Goal: Browse casually

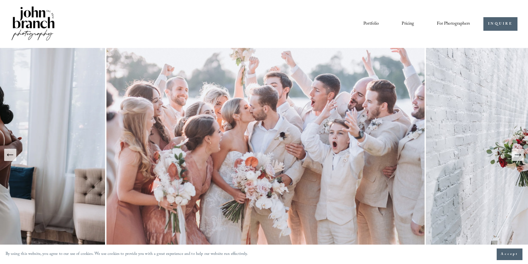
click at [366, 21] on link "Portfolio" at bounding box center [371, 23] width 16 height 9
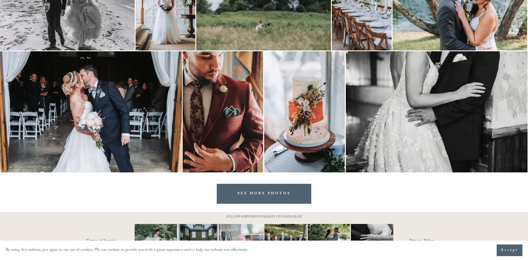
scroll to position [1084, 0]
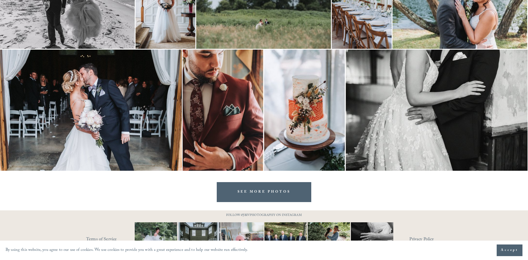
click at [276, 188] on link "SEE MORE PHOTOS" at bounding box center [264, 192] width 95 height 20
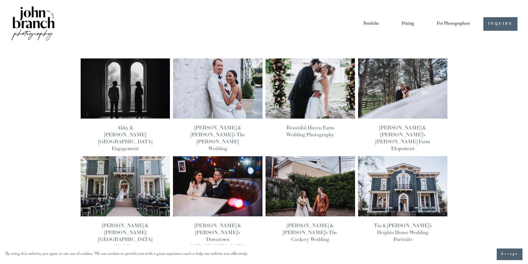
click at [258, 90] on img at bounding box center [218, 88] width 90 height 60
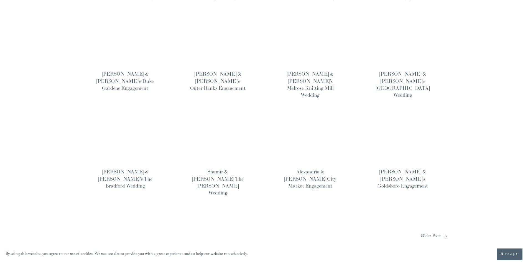
scroll to position [350, 0]
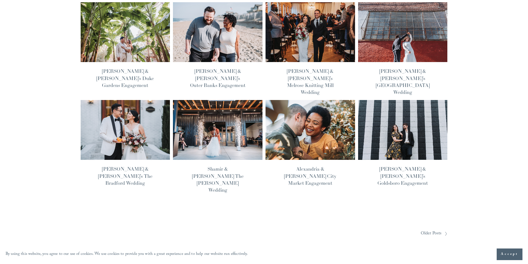
click at [436, 229] on span "Older Posts" at bounding box center [430, 233] width 21 height 9
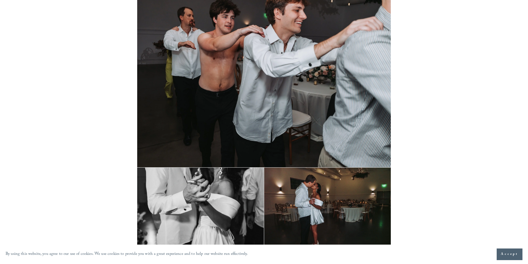
scroll to position [14964, 0]
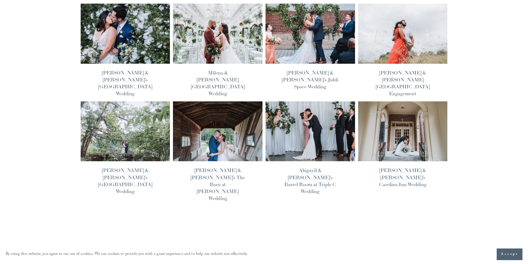
scroll to position [230, 0]
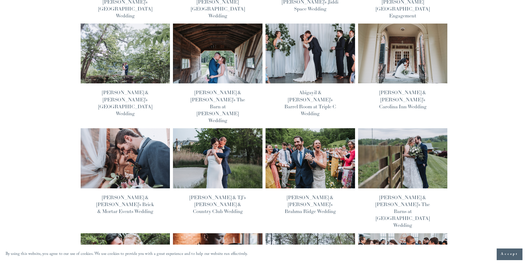
drag, startPoint x: 531, startPoint y: 40, endPoint x: 531, endPoint y: 126, distance: 86.1
click at [527, 126] on html "By using this website, you agree to our use of cookies. We use cookies to provi…" at bounding box center [264, 137] width 528 height 735
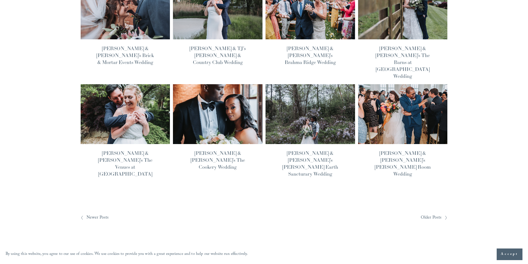
scroll to position [382, 0]
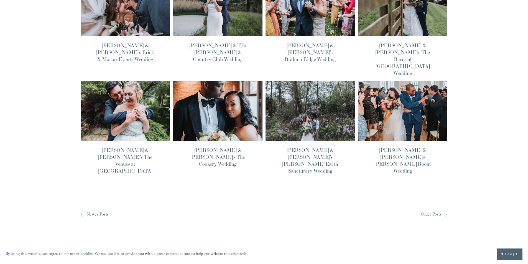
click at [430, 210] on span "Older Posts" at bounding box center [430, 214] width 21 height 9
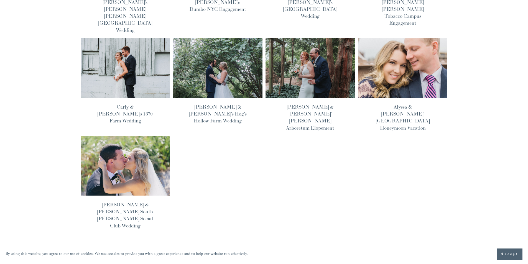
scroll to position [336, 0]
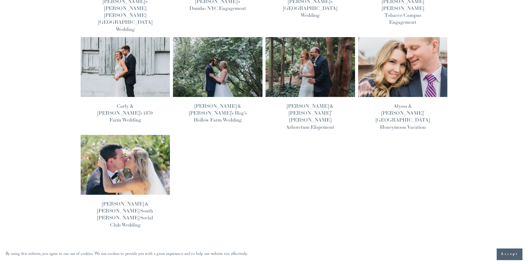
drag, startPoint x: 531, startPoint y: 50, endPoint x: 531, endPoint y: 174, distance: 124.1
click at [527, 174] on html "By using this website, you agree to our use of cookies. We use cookies to provi…" at bounding box center [264, 35] width 528 height 742
click at [123, 135] on img at bounding box center [125, 165] width 90 height 60
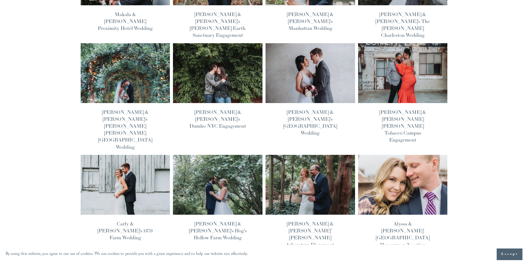
scroll to position [215, 0]
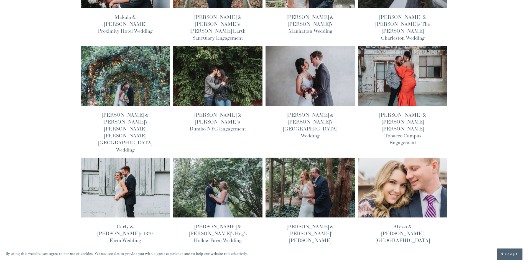
click at [207, 157] on img at bounding box center [218, 187] width 90 height 60
click at [112, 157] on img at bounding box center [125, 187] width 90 height 60
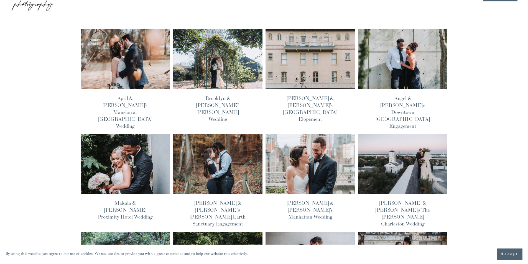
scroll to position [0, 0]
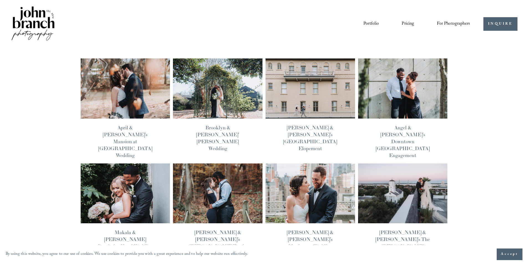
click at [370, 21] on link "Portfolio" at bounding box center [371, 23] width 16 height 9
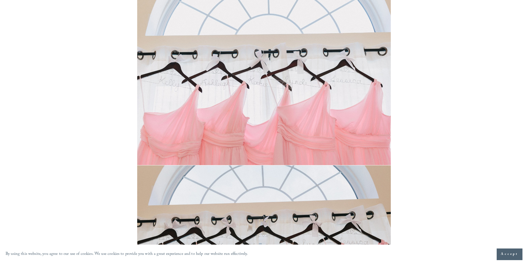
scroll to position [592, 0]
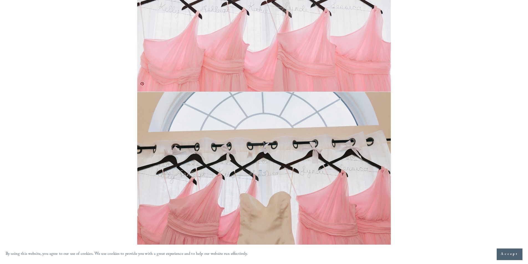
click at [332, 143] on img at bounding box center [263, 176] width 253 height 169
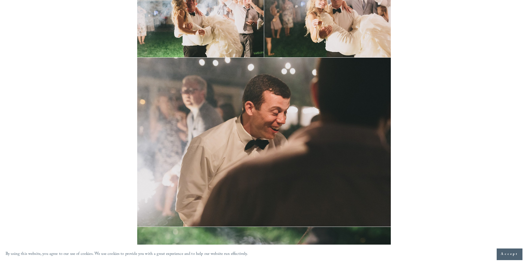
scroll to position [11696, 0]
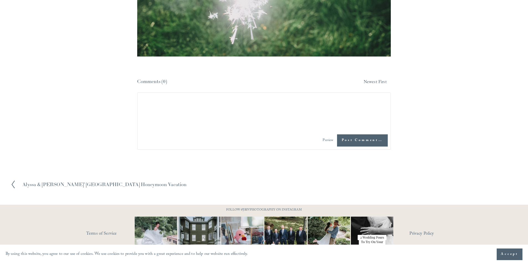
click at [12, 180] on icon at bounding box center [13, 184] width 5 height 9
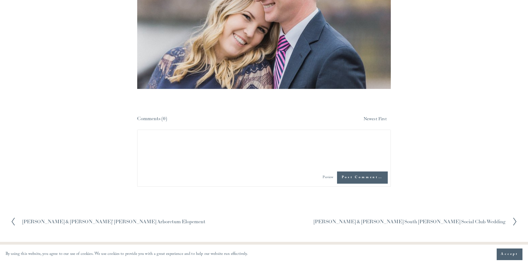
scroll to position [2911, 0]
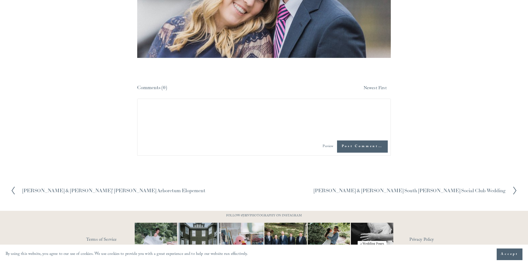
click at [15, 186] on icon at bounding box center [13, 190] width 5 height 9
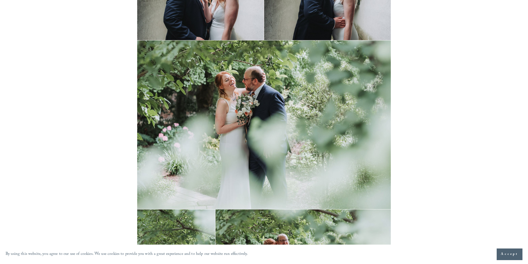
scroll to position [8556, 0]
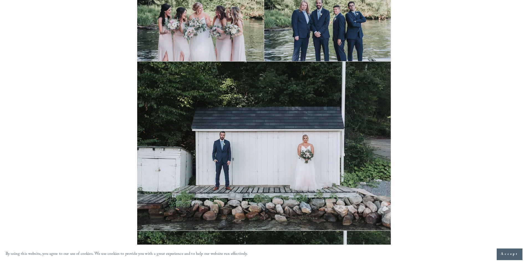
scroll to position [6184, 0]
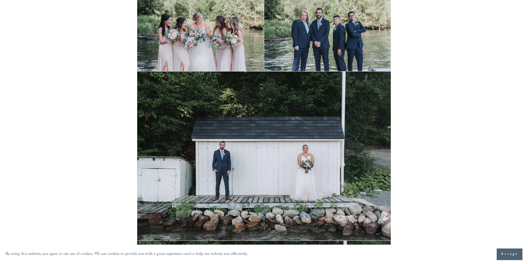
drag, startPoint x: 531, startPoint y: 9, endPoint x: 530, endPoint y: 184, distance: 174.8
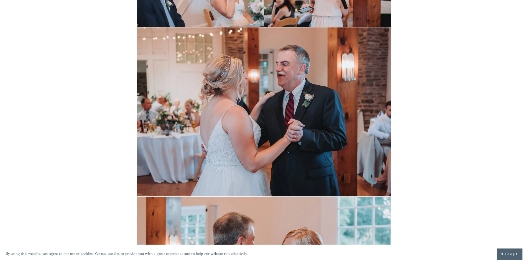
scroll to position [3162, 0]
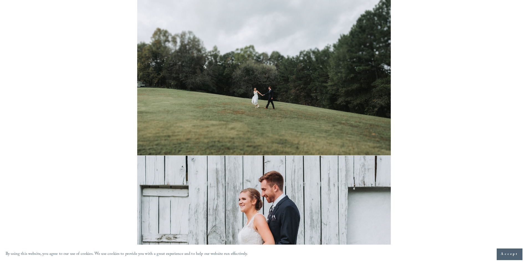
scroll to position [4542, 0]
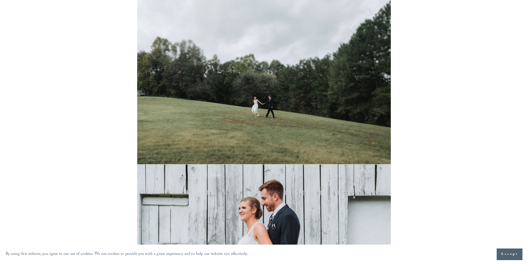
drag, startPoint x: 531, startPoint y: 10, endPoint x: 531, endPoint y: 153, distance: 143.5
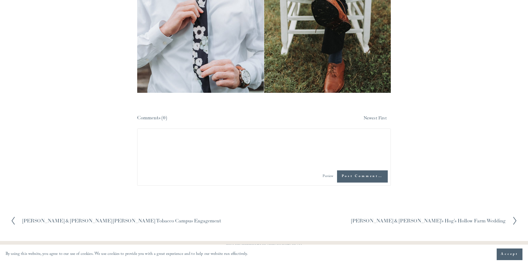
scroll to position [10949, 0]
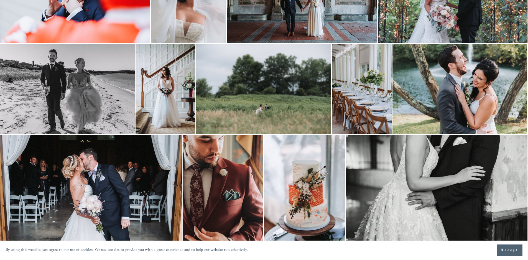
scroll to position [1110, 0]
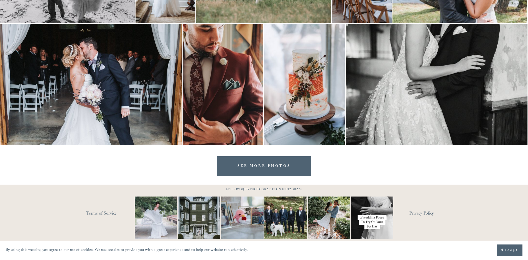
click at [252, 166] on link "SEE MORE PHOTOS" at bounding box center [264, 166] width 95 height 20
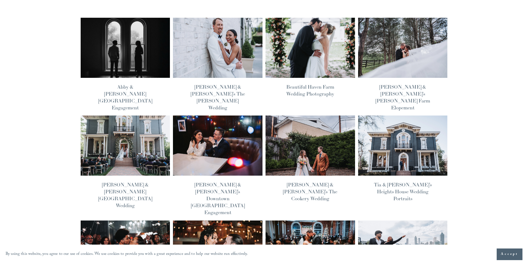
scroll to position [42, 0]
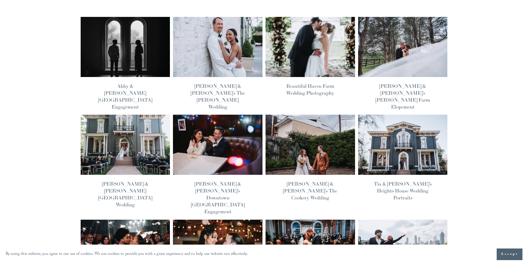
click at [205, 128] on img at bounding box center [218, 144] width 90 height 60
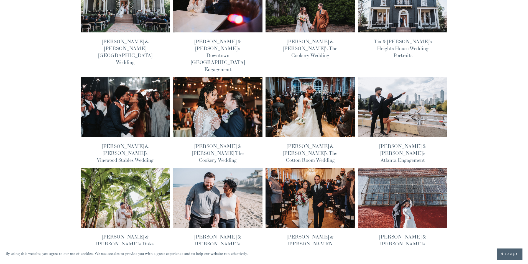
scroll to position [185, 0]
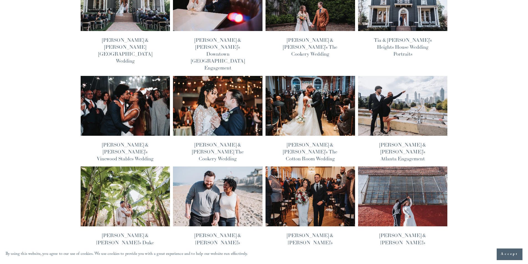
click at [213, 166] on img at bounding box center [218, 196] width 90 height 60
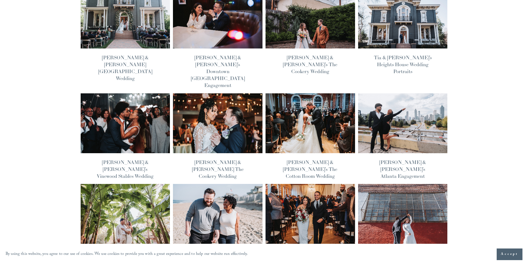
scroll to position [180, 0]
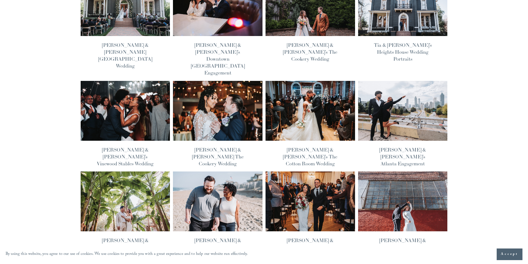
click at [216, 90] on img at bounding box center [218, 110] width 90 height 60
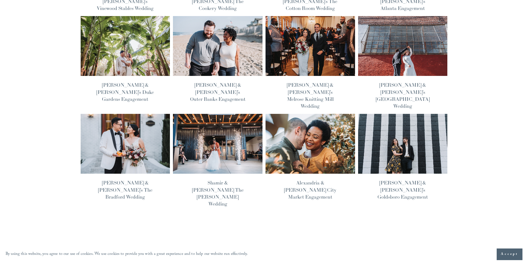
scroll to position [341, 0]
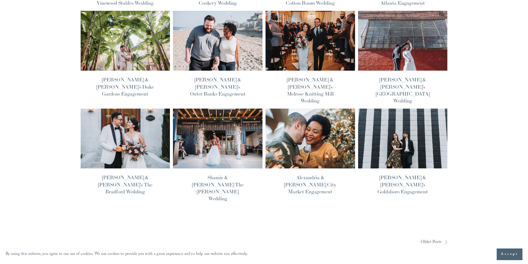
click at [116, 108] on img at bounding box center [125, 138] width 90 height 60
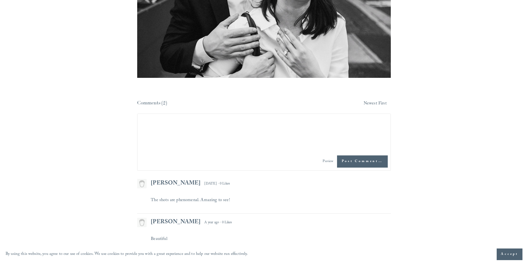
scroll to position [3883, 0]
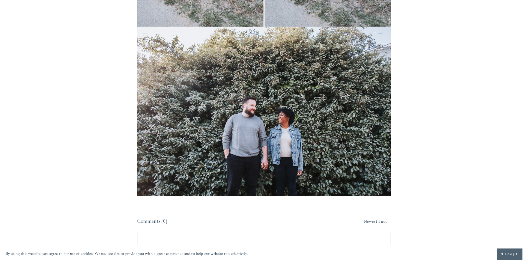
scroll to position [1977, 0]
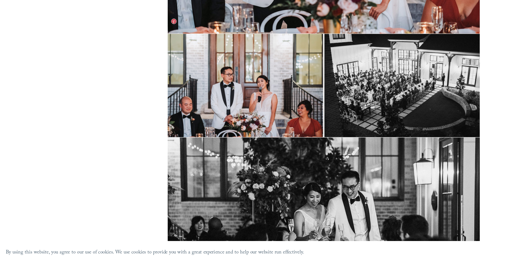
scroll to position [7270, 0]
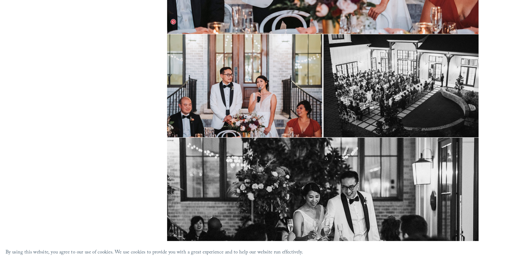
click at [142, 65] on link at bounding box center [142, 66] width 4 height 4
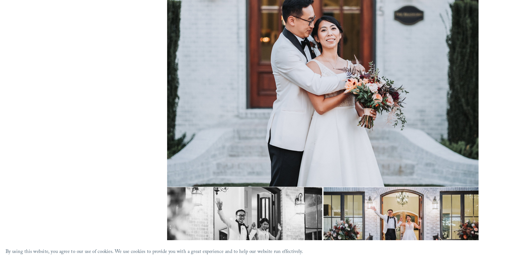
scroll to position [6928, 0]
